Goal: Task Accomplishment & Management: Manage account settings

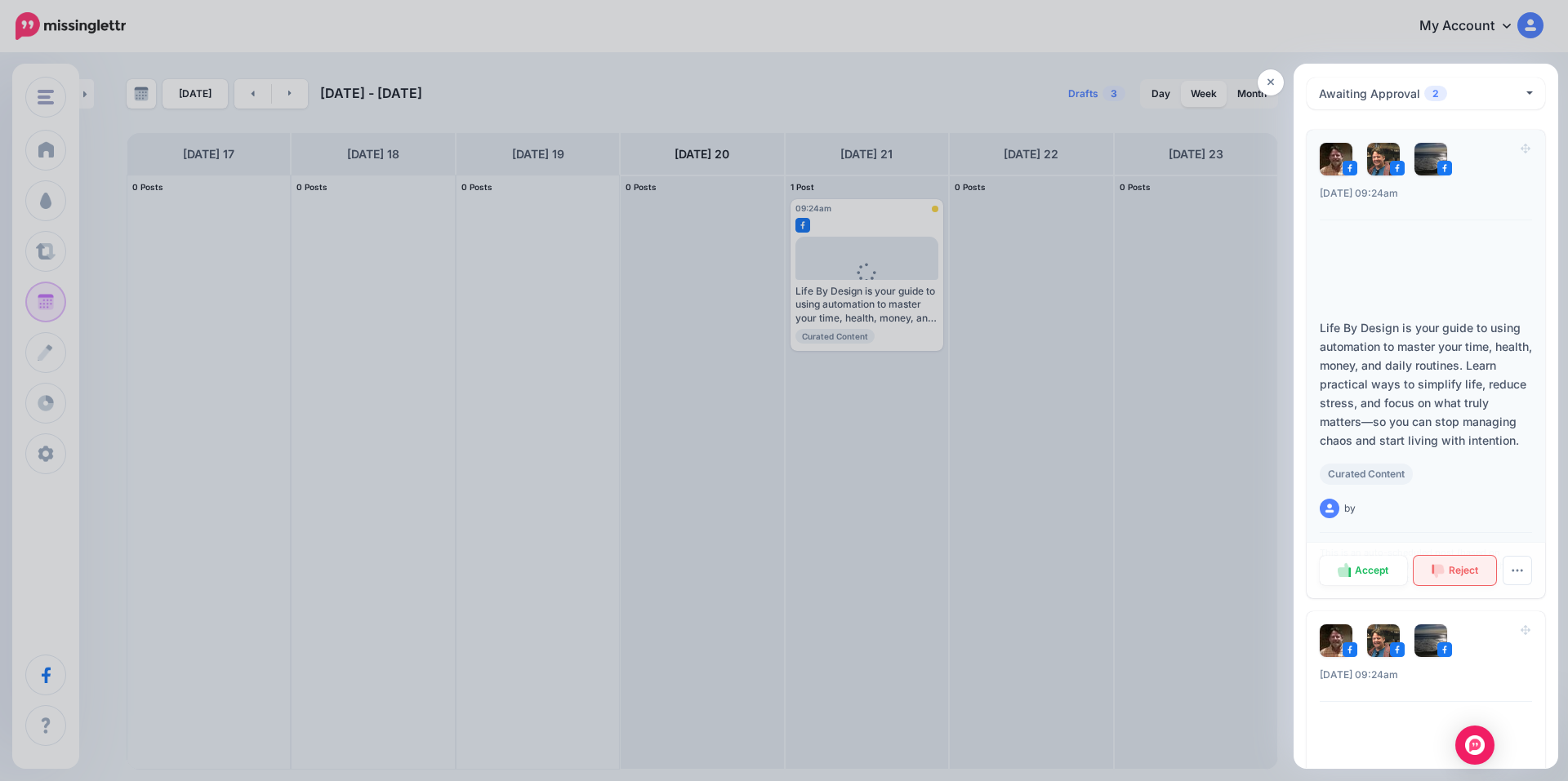
click at [1461, 576] on span "Reject" at bounding box center [1464, 570] width 30 height 10
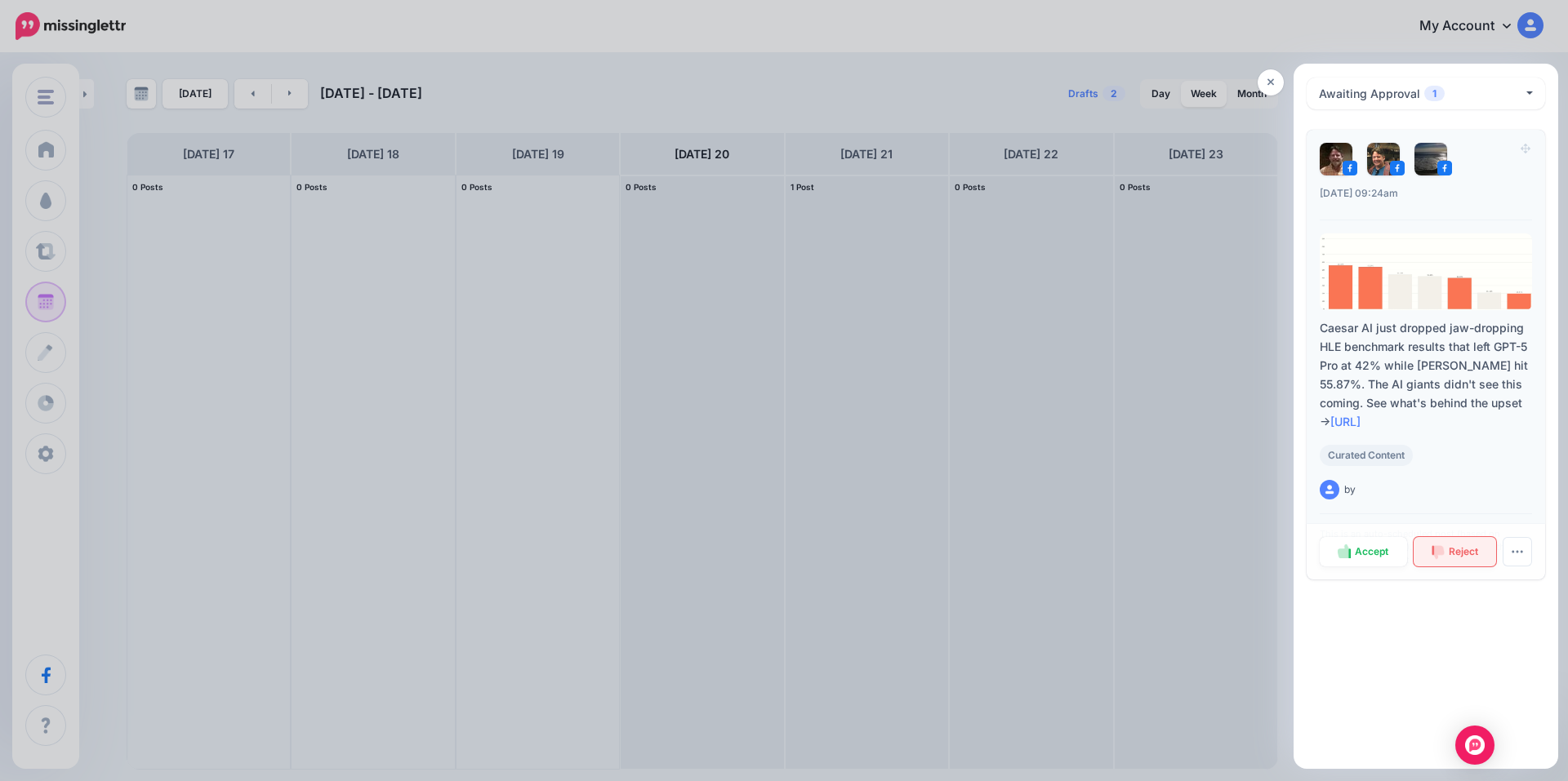
click at [1465, 550] on span "Reject" at bounding box center [1464, 551] width 30 height 10
click at [1532, 95] on button "Awaiting Approval 1" at bounding box center [1426, 93] width 239 height 32
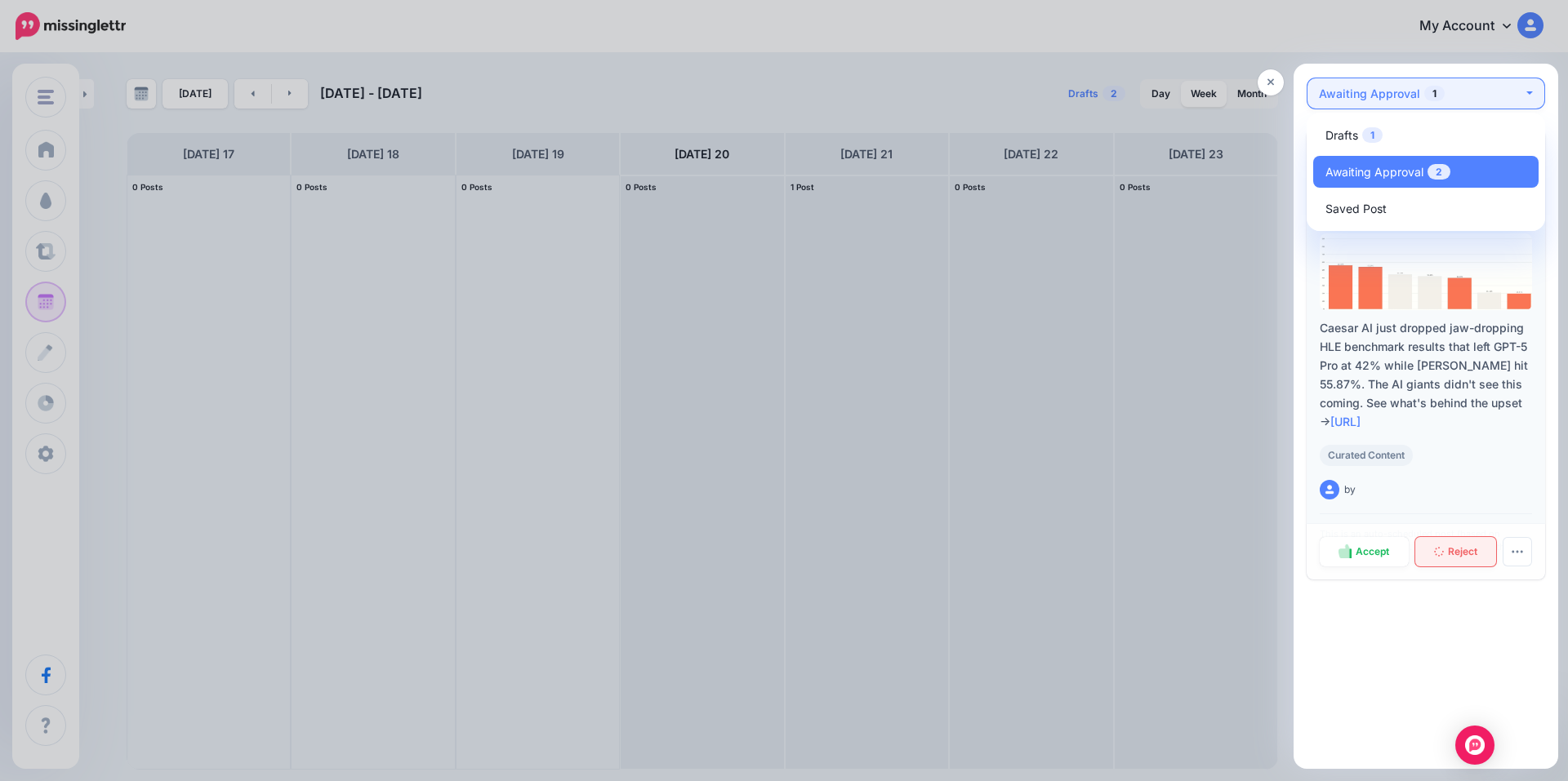
click at [1533, 89] on button "Awaiting Approval 1" at bounding box center [1426, 93] width 239 height 32
